Goal: Task Accomplishment & Management: Complete application form

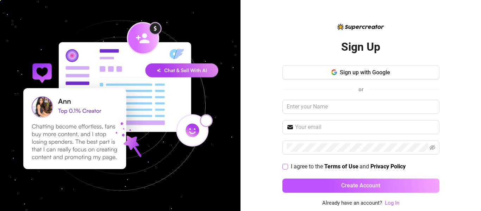
click at [285, 166] on input "I agree to the Terms of Use and Privacy Policy" at bounding box center [285, 166] width 5 height 5
checkbox input "true"
click at [318, 110] on input "text" at bounding box center [361, 107] width 157 height 14
type input "BigSmoke"
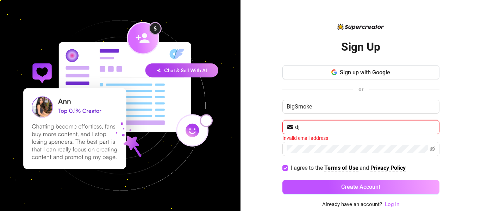
type input "[EMAIL_ADDRESS][DOMAIN_NAME]"
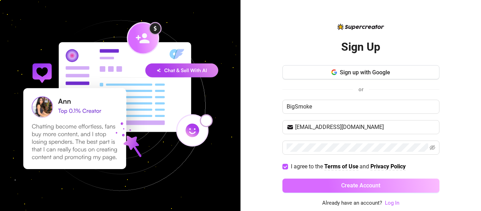
click at [376, 186] on span "Create Account" at bounding box center [361, 185] width 39 height 7
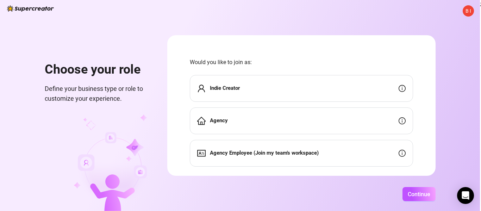
click at [244, 88] on div "Indie Creator" at bounding box center [301, 88] width 223 height 27
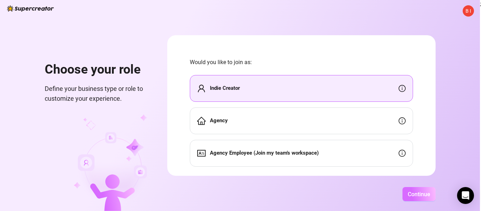
click at [422, 192] on span "Continue" at bounding box center [419, 194] width 23 height 7
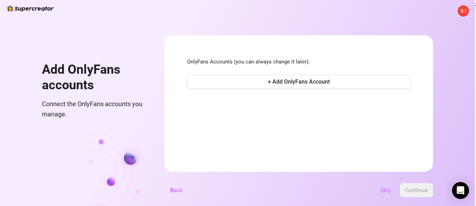
click at [385, 193] on span "Skip" at bounding box center [386, 190] width 11 height 7
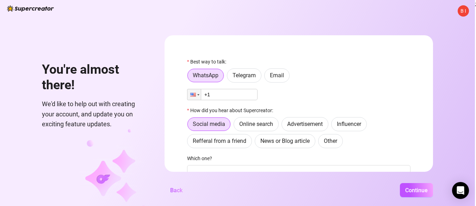
click at [463, 11] on span "B I" at bounding box center [464, 11] width 6 height 8
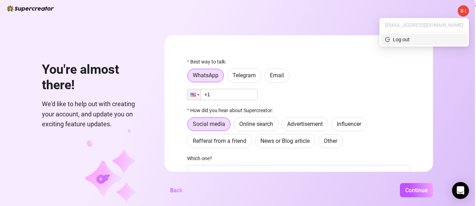
click at [410, 39] on div "Log out" at bounding box center [401, 40] width 17 height 8
